Goal: Complete application form

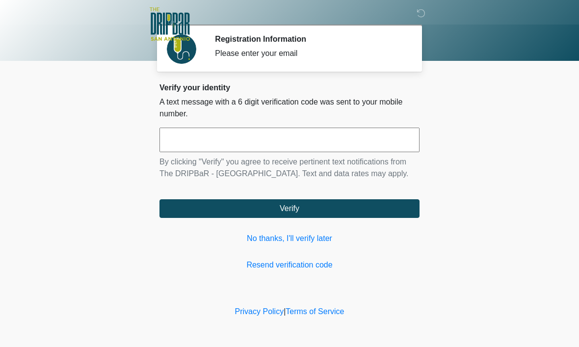
scroll to position [0, 0]
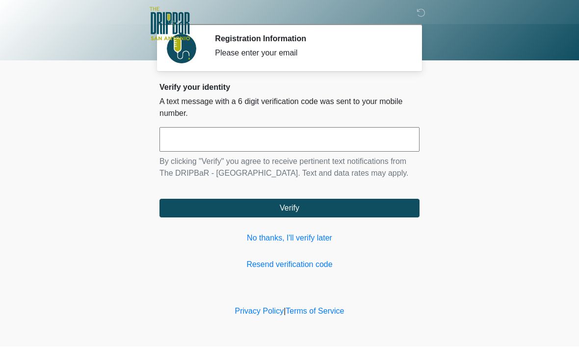
click at [323, 244] on link "No thanks, I'll verify later" at bounding box center [289, 238] width 260 height 12
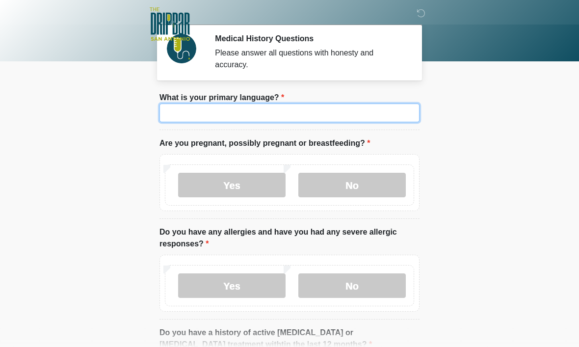
click at [390, 122] on input "What is your primary language?" at bounding box center [289, 112] width 260 height 19
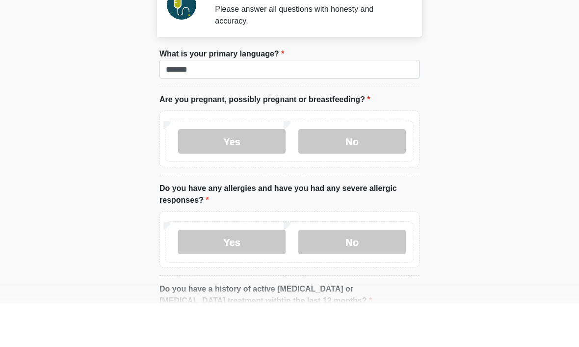
scroll to position [44, 0]
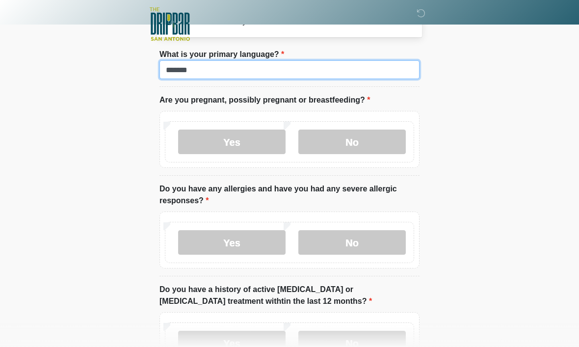
type input "*******"
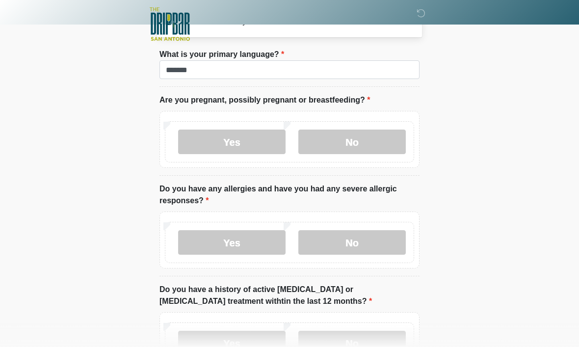
click at [380, 131] on label "No" at bounding box center [351, 141] width 107 height 25
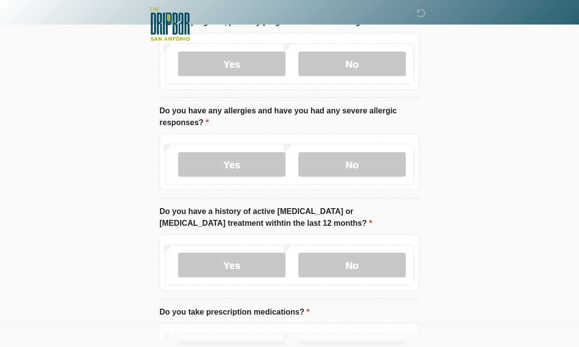
scroll to position [121, 0]
click at [367, 160] on label "No" at bounding box center [351, 164] width 107 height 25
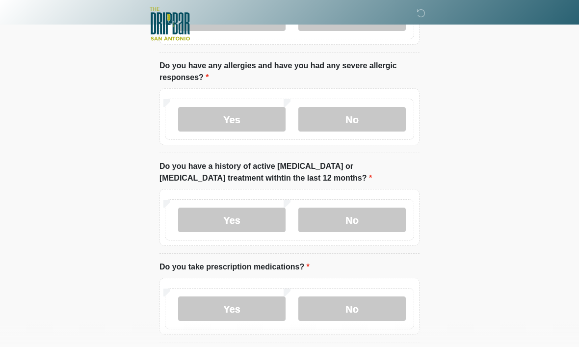
scroll to position [163, 0]
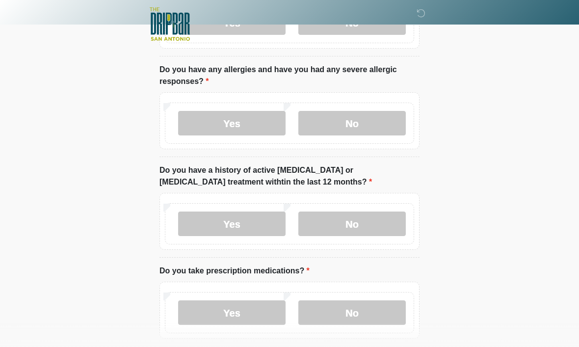
click at [253, 122] on label "Yes" at bounding box center [231, 123] width 107 height 25
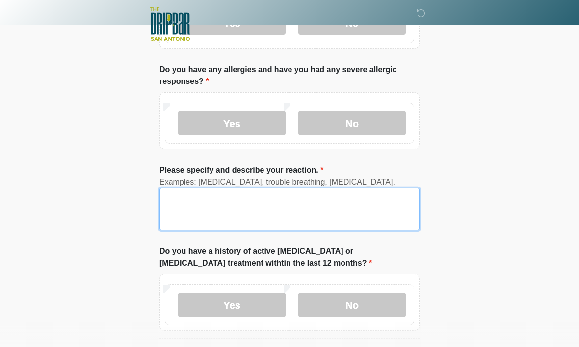
click at [284, 199] on textarea "Please specify and describe your reaction." at bounding box center [289, 209] width 260 height 42
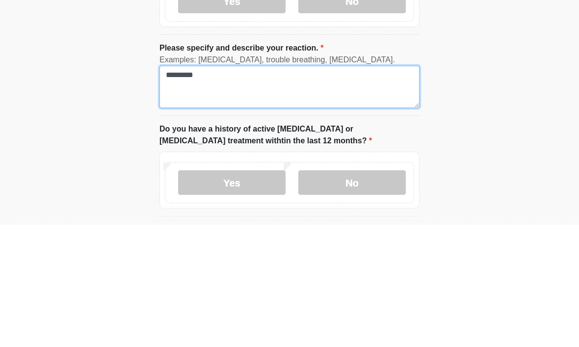
type textarea "********"
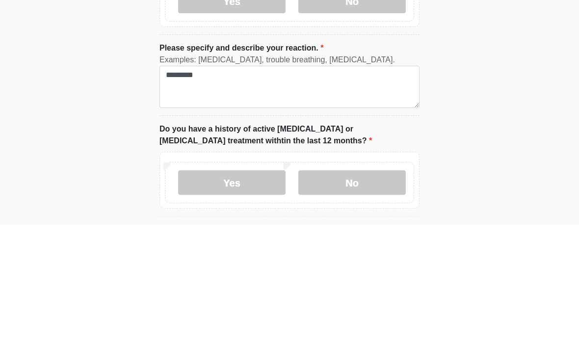
click at [481, 94] on html "‎ ‎ ‎ ‎ Medical History Questions Please answer all questions with honesty and …" at bounding box center [289, 10] width 579 height 347
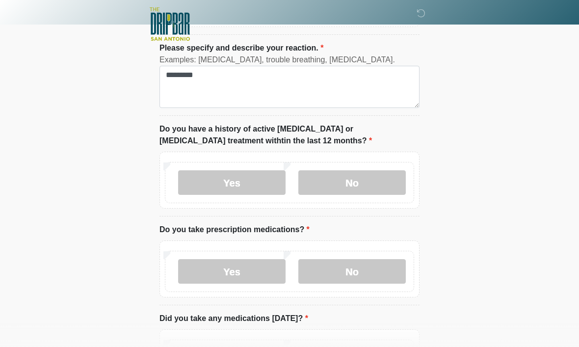
click at [375, 177] on label "No" at bounding box center [351, 182] width 107 height 25
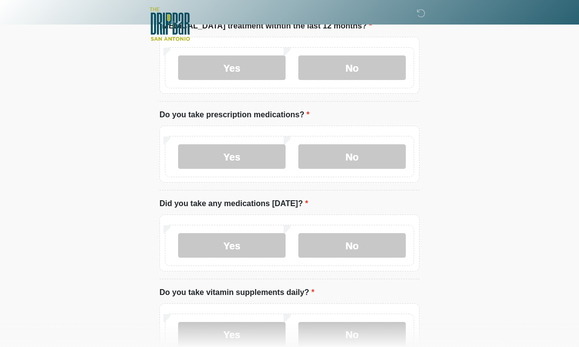
click at [361, 162] on label "No" at bounding box center [351, 156] width 107 height 25
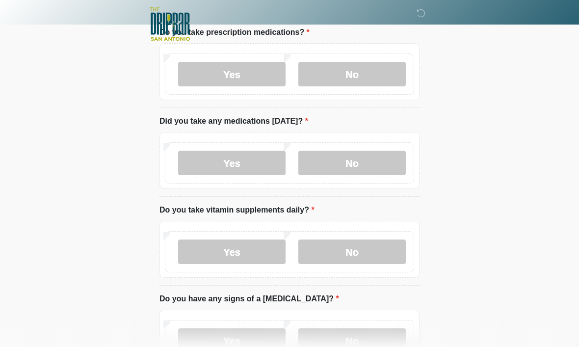
click at [363, 157] on label "No" at bounding box center [351, 163] width 107 height 25
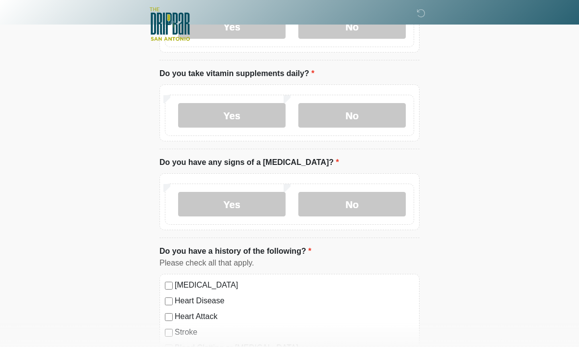
click at [368, 103] on label "No" at bounding box center [351, 115] width 107 height 25
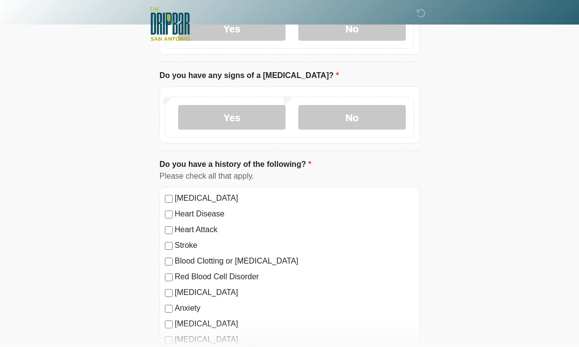
click at [361, 119] on label "No" at bounding box center [351, 117] width 107 height 25
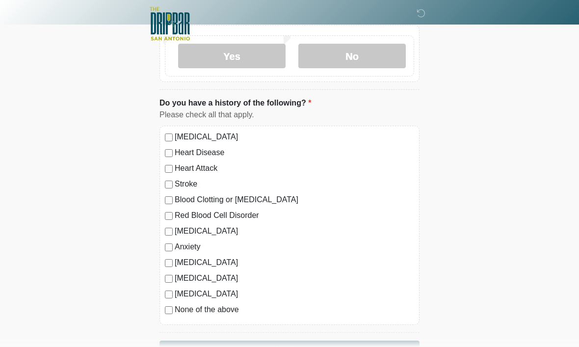
scroll to position [796, 0]
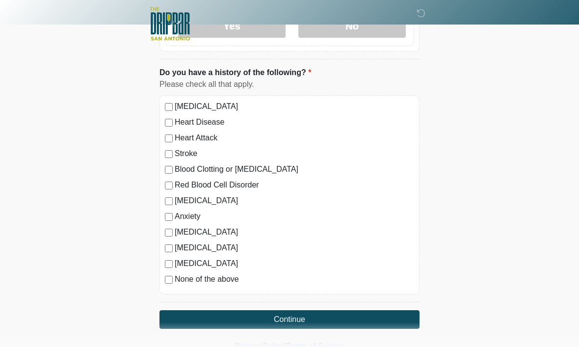
click at [320, 313] on button "Continue" at bounding box center [289, 319] width 260 height 19
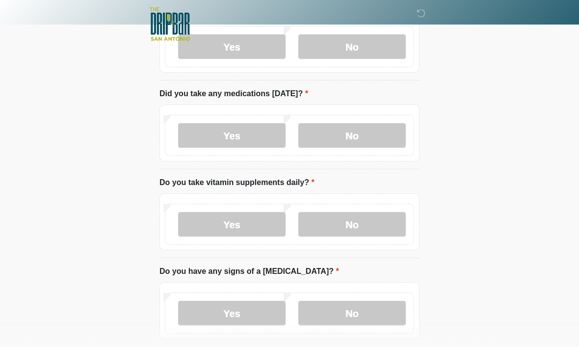
scroll to position [0, 0]
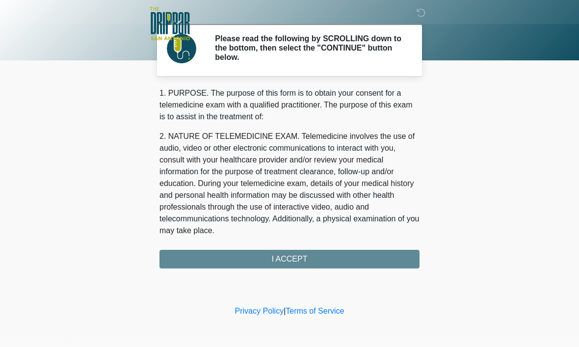
click at [345, 255] on div "1. PURPOSE. The purpose of this form is to obtain your consent for a telemedici…" at bounding box center [289, 178] width 260 height 181
click at [321, 259] on div "1. PURPOSE. The purpose of this form is to obtain your consent for a telemedici…" at bounding box center [289, 178] width 260 height 181
click at [325, 260] on div "1. PURPOSE. The purpose of this form is to obtain your consent for a telemedici…" at bounding box center [289, 178] width 260 height 181
click at [285, 255] on div "1. PURPOSE. The purpose of this form is to obtain your consent for a telemedici…" at bounding box center [289, 178] width 260 height 181
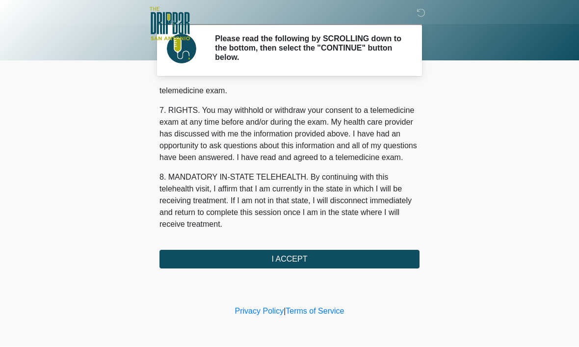
scroll to position [442, 0]
click at [292, 260] on button "I ACCEPT" at bounding box center [289, 259] width 260 height 19
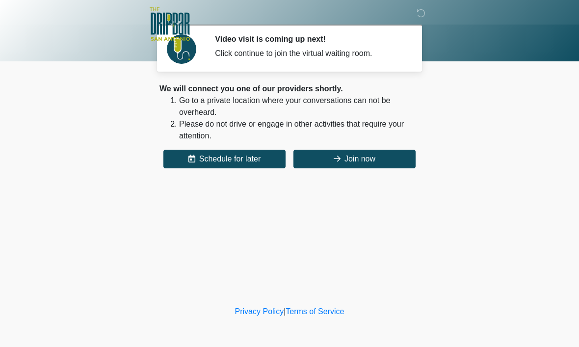
click at [257, 159] on button "Schedule for later" at bounding box center [224, 159] width 122 height 19
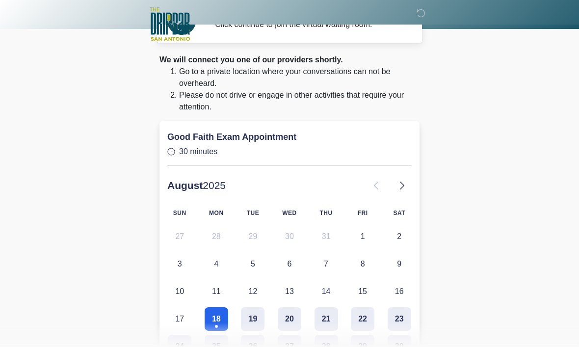
scroll to position [32, 0]
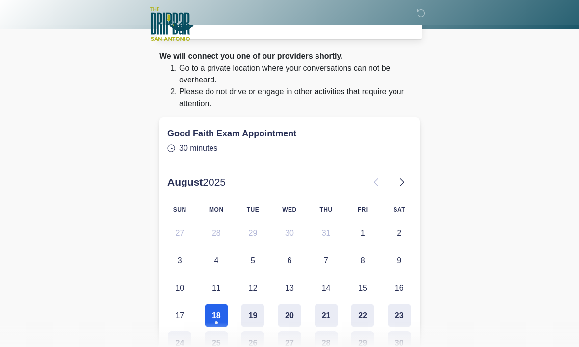
click at [216, 316] on button "18" at bounding box center [216, 316] width 24 height 24
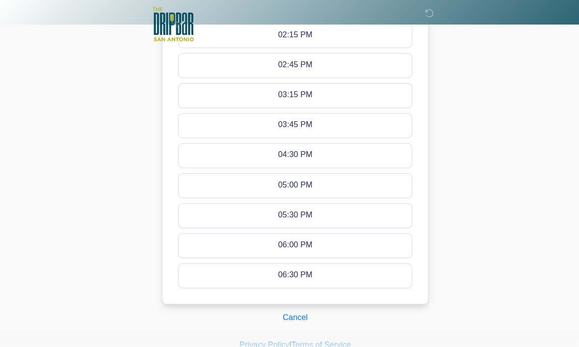
scroll to position [544, 0]
click at [287, 311] on button "Cancel" at bounding box center [289, 311] width 37 height 19
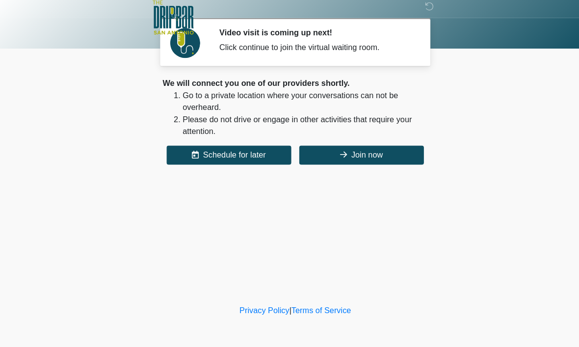
click at [350, 154] on button "Join now" at bounding box center [354, 159] width 122 height 19
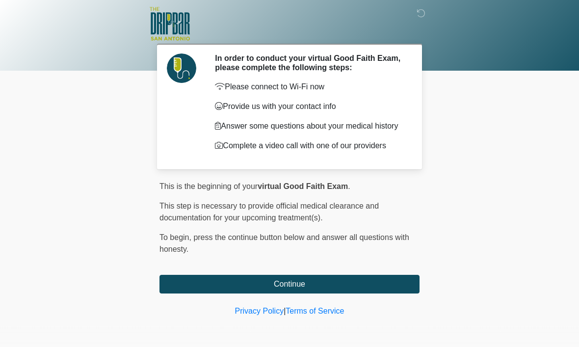
click at [380, 291] on button "Continue" at bounding box center [289, 284] width 260 height 19
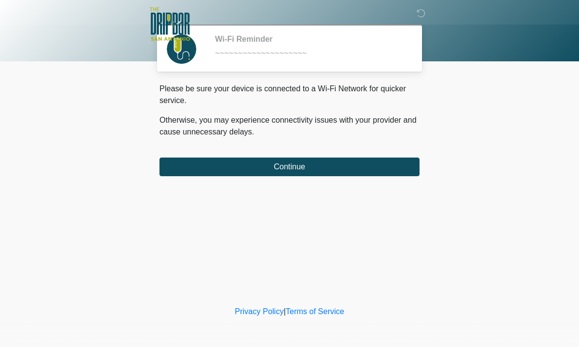
click at [379, 174] on button "Continue" at bounding box center [289, 166] width 260 height 19
